Goal: Find contact information: Find contact information

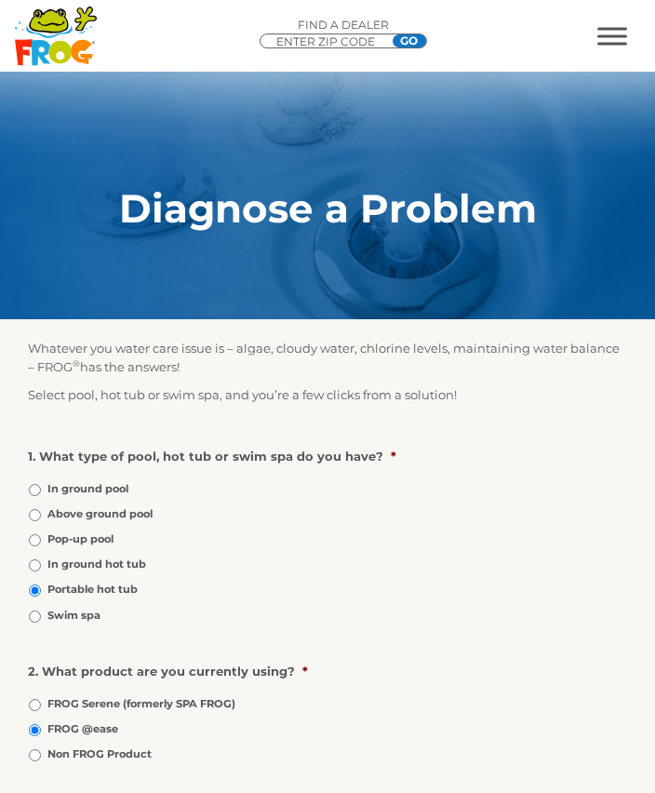
scroll to position [722, 0]
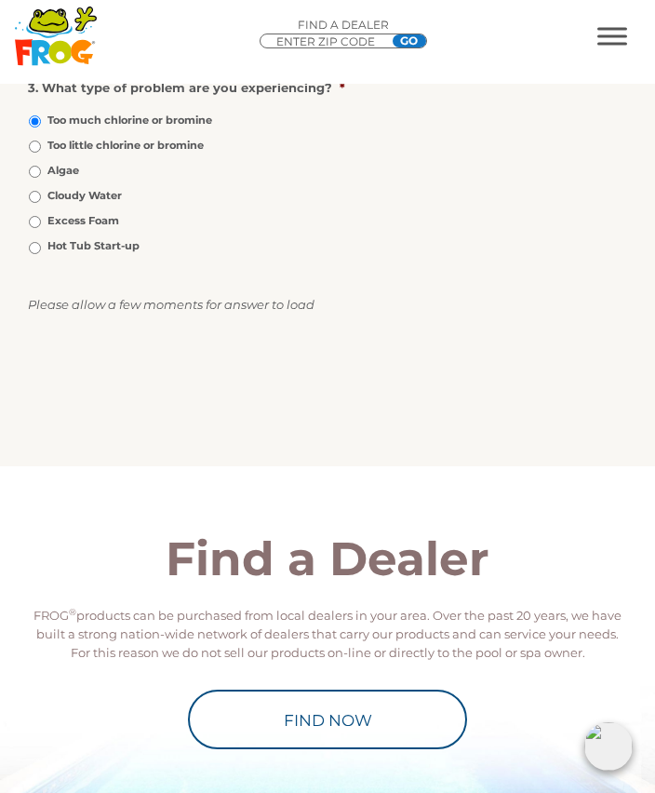
click at [616, 38] on span "MENU" at bounding box center [612, 36] width 30 height 18
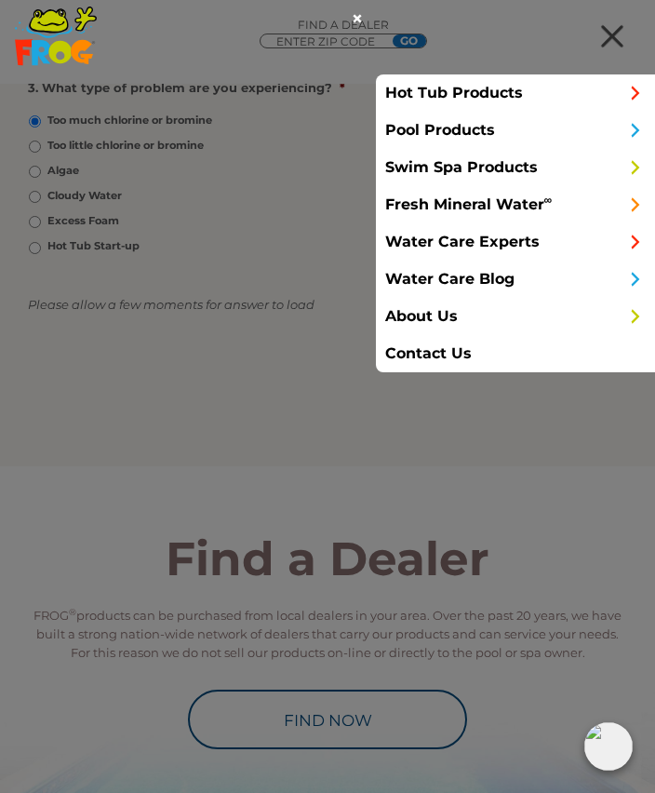
click at [447, 350] on link "Contact Us" at bounding box center [515, 353] width 279 height 37
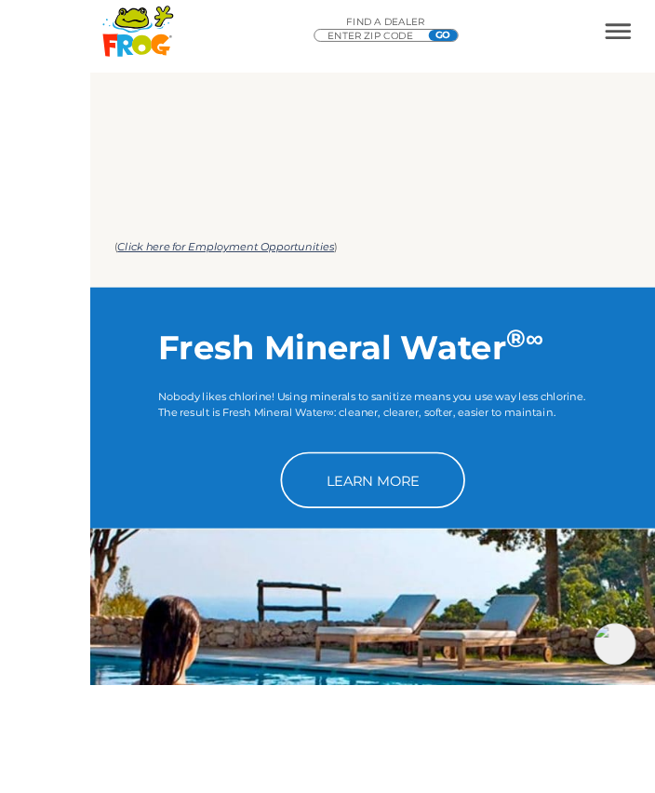
scroll to position [1029, 0]
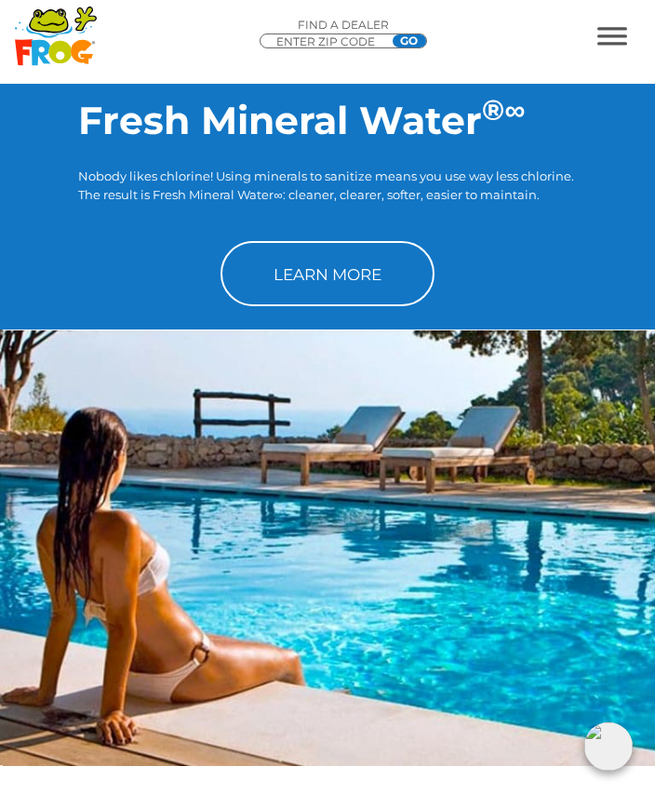
click at [328, 271] on link "Learn More" at bounding box center [327, 273] width 214 height 65
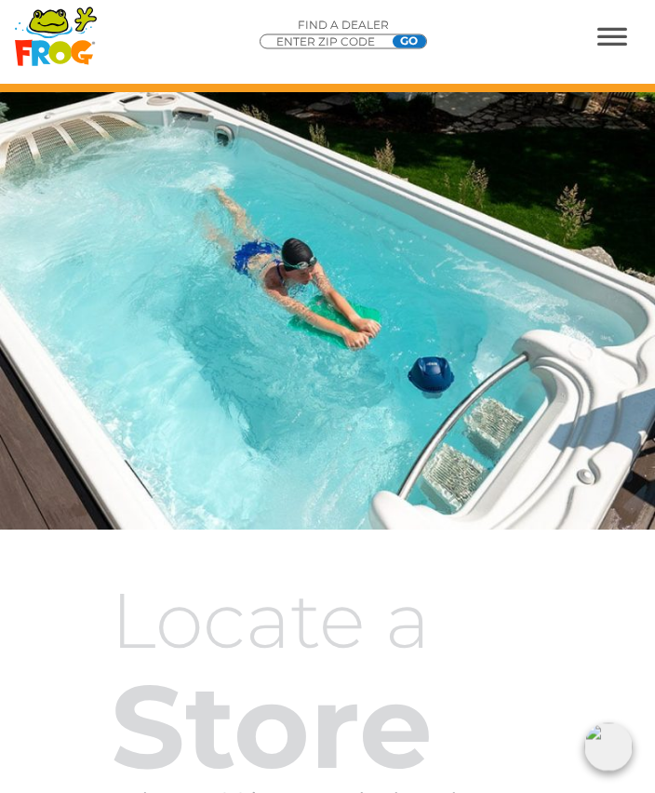
scroll to position [2867, 0]
